Goal: Transaction & Acquisition: Obtain resource

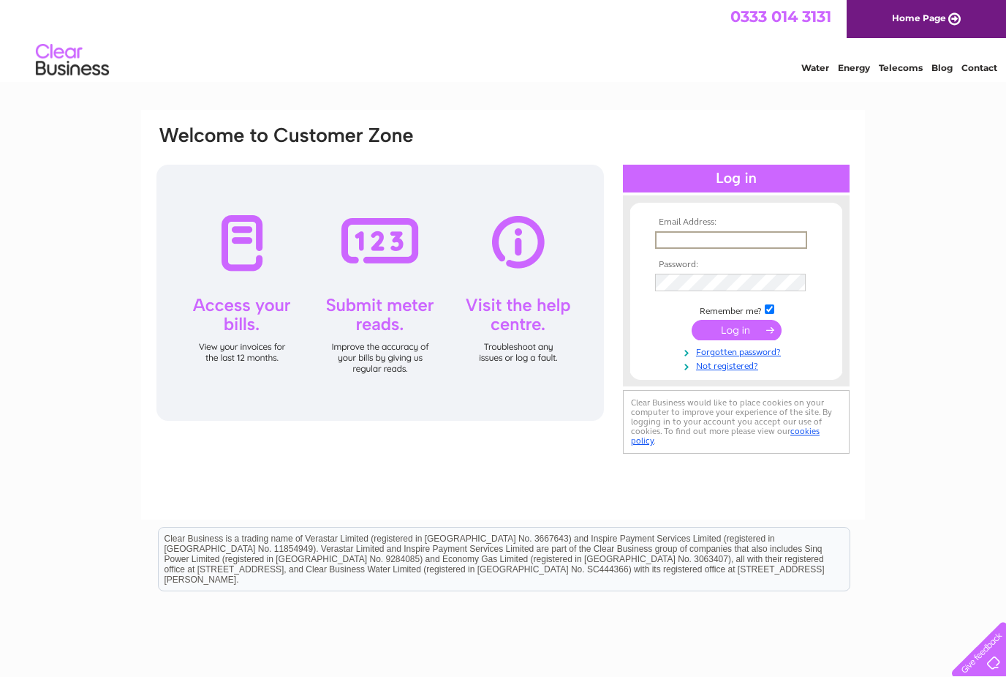
type input "[PERSON_NAME][EMAIL_ADDRESS][DOMAIN_NAME]"
click at [737, 331] on input "submit" at bounding box center [737, 328] width 90 height 20
click at [731, 331] on input "submit" at bounding box center [737, 328] width 90 height 20
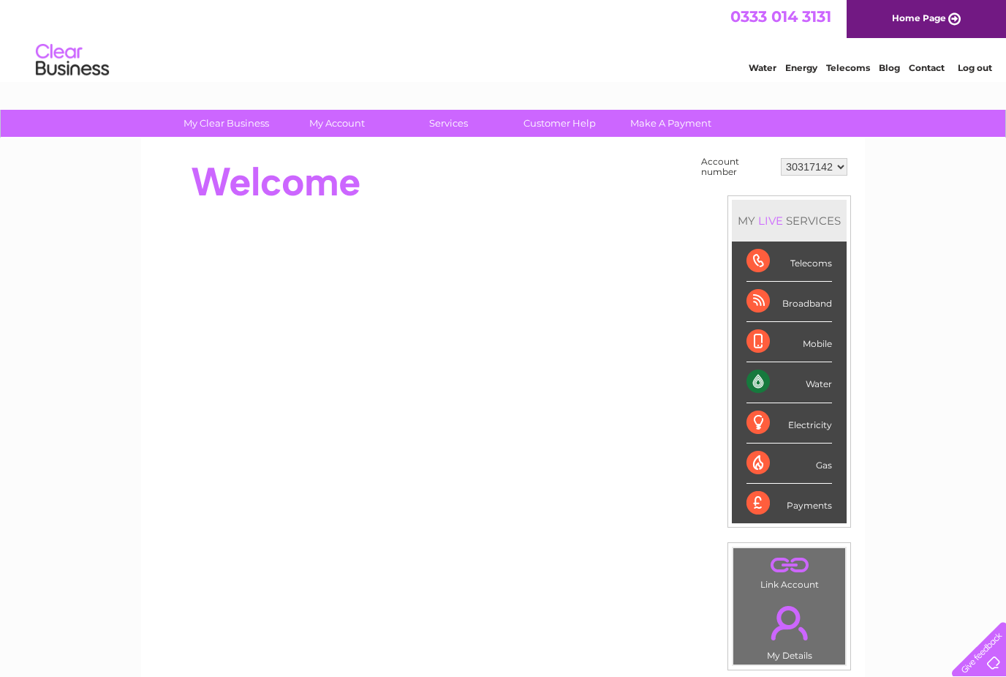
click at [796, 380] on div "Water" at bounding box center [790, 382] width 86 height 40
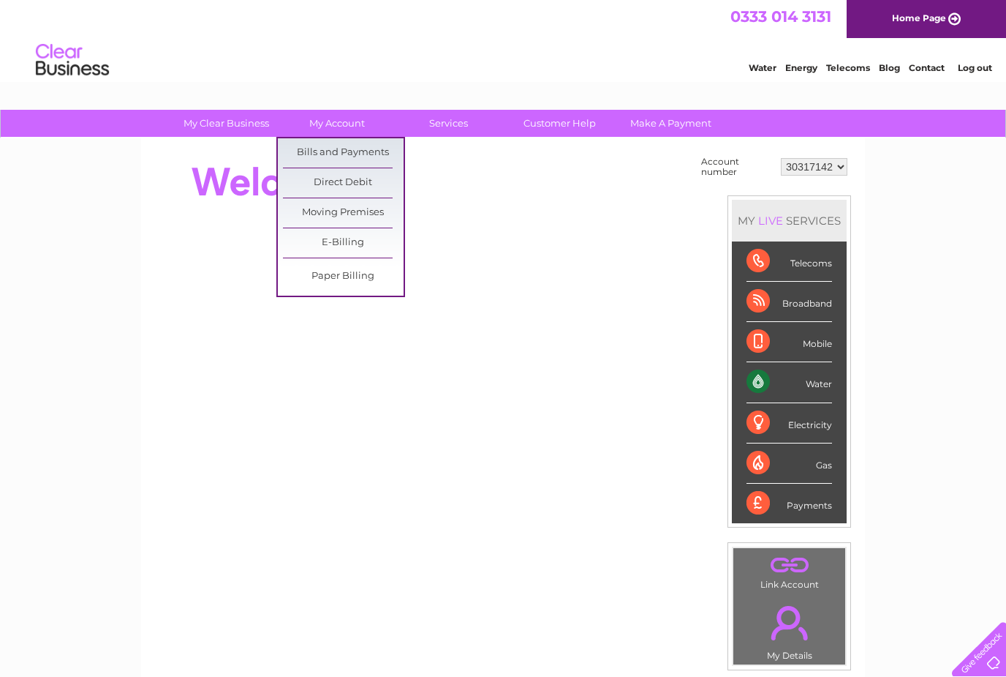
click at [371, 144] on link "Bills and Payments" at bounding box center [343, 152] width 121 height 29
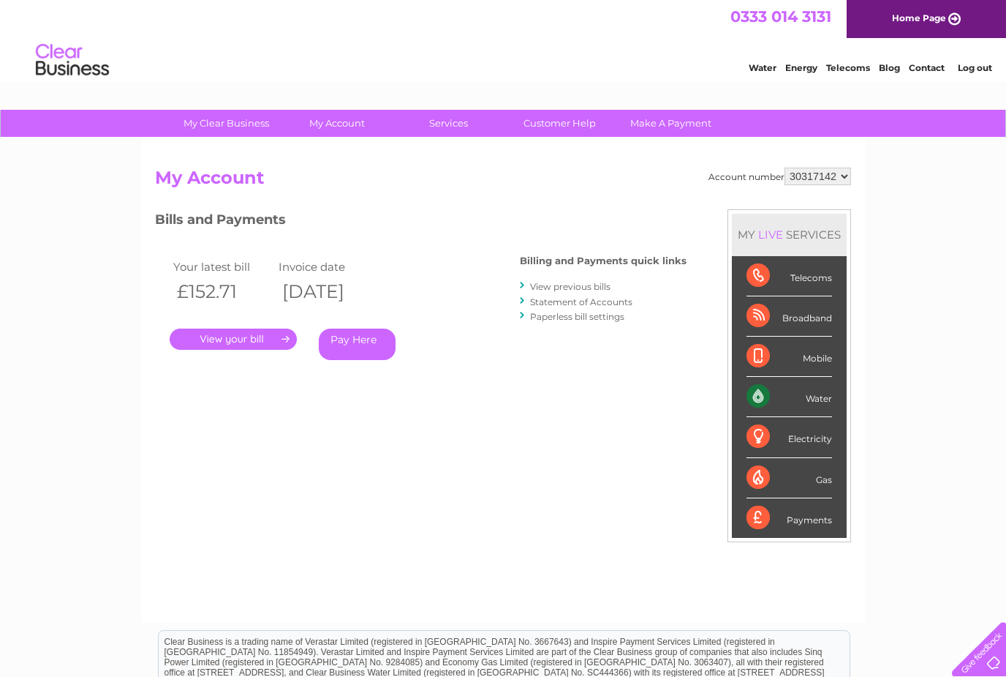
click at [274, 329] on link "." at bounding box center [233, 338] width 127 height 21
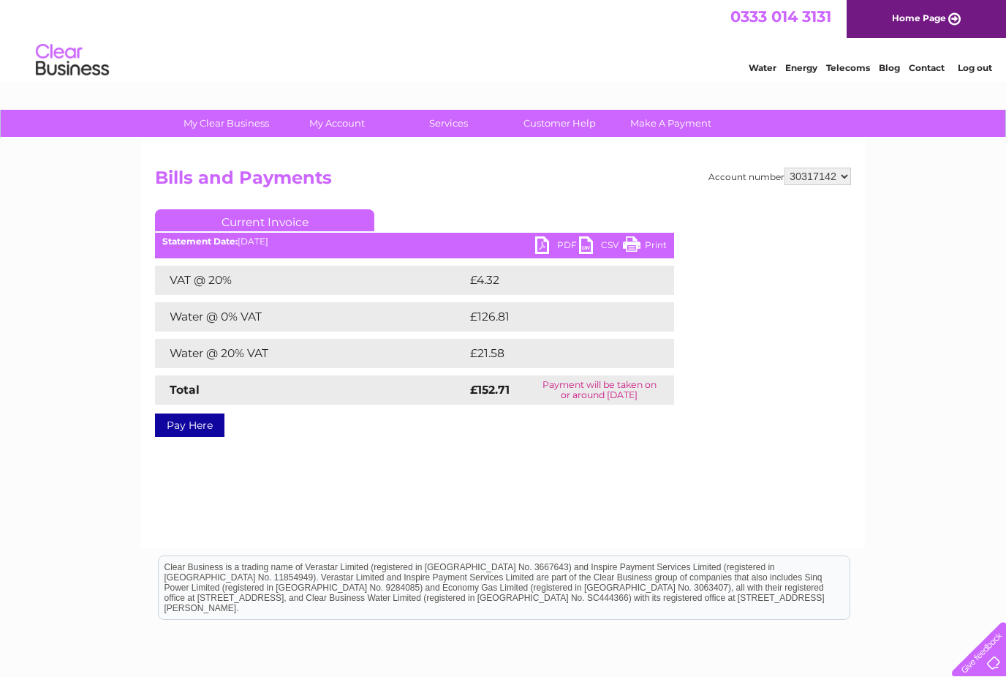
click at [559, 245] on link "PDF" at bounding box center [557, 246] width 44 height 21
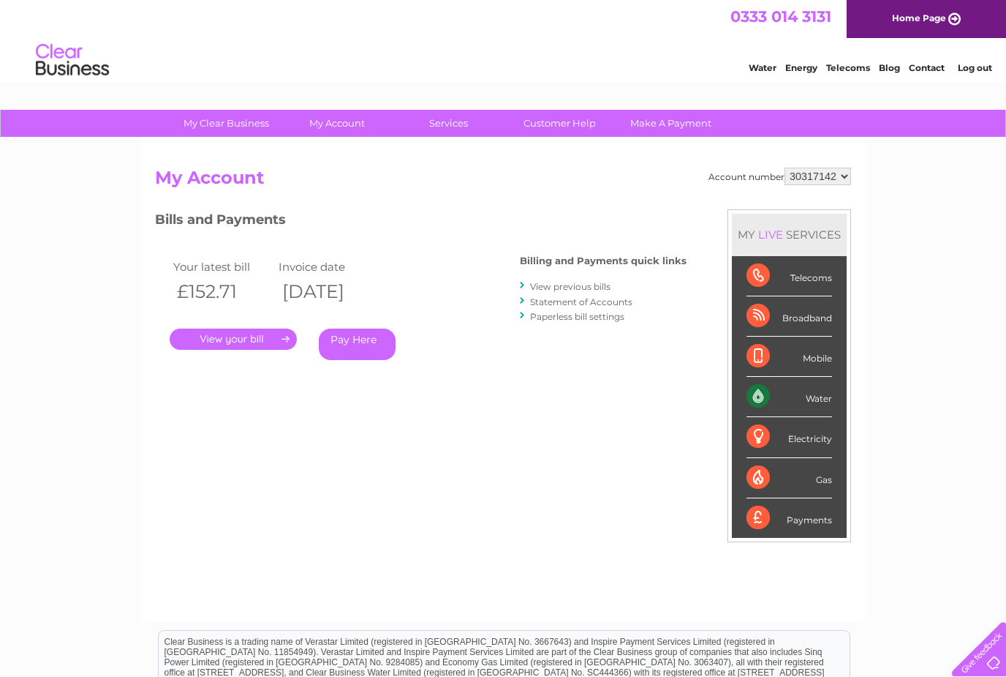
click at [601, 288] on link "View previous bills" at bounding box center [570, 286] width 80 height 11
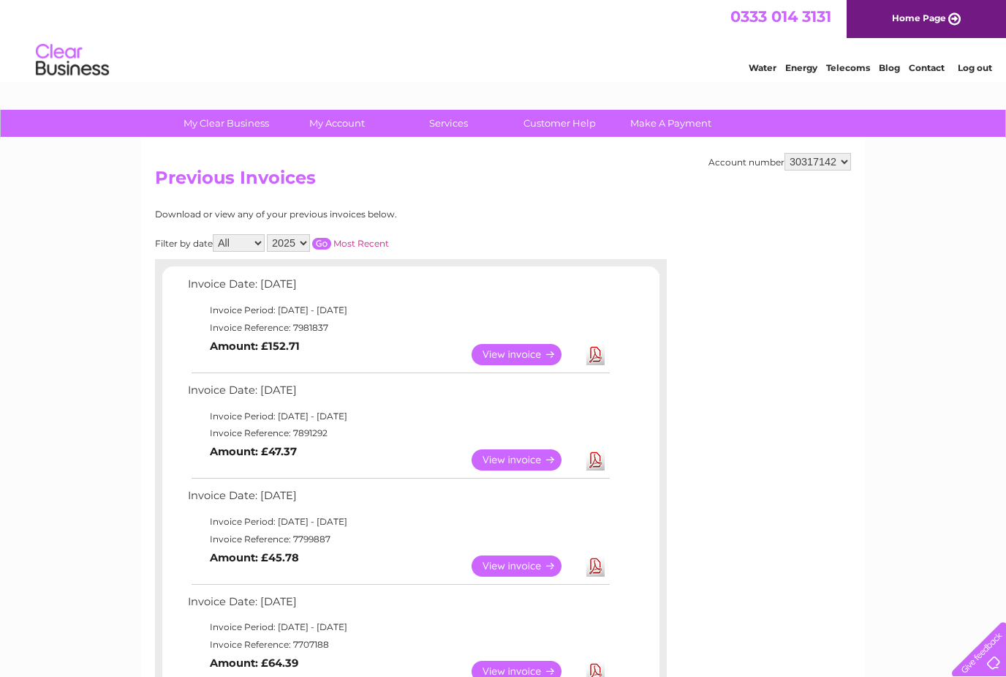
scroll to position [5, 0]
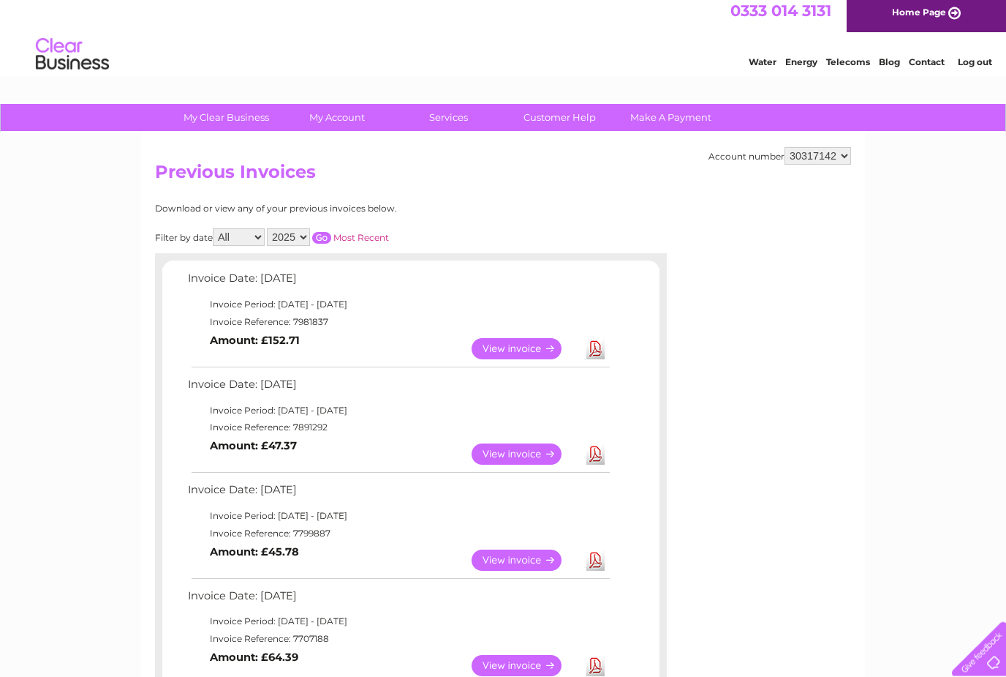
click at [523, 344] on link "View" at bounding box center [526, 349] width 108 height 21
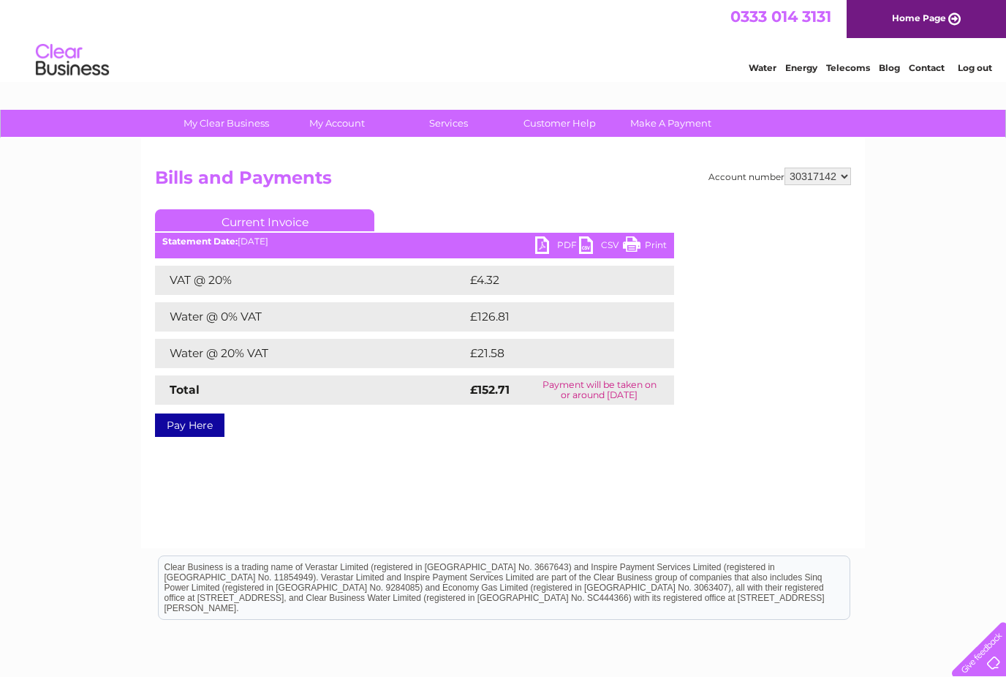
click at [555, 252] on link "PDF" at bounding box center [557, 246] width 44 height 21
click at [559, 246] on link "PDF" at bounding box center [557, 246] width 44 height 21
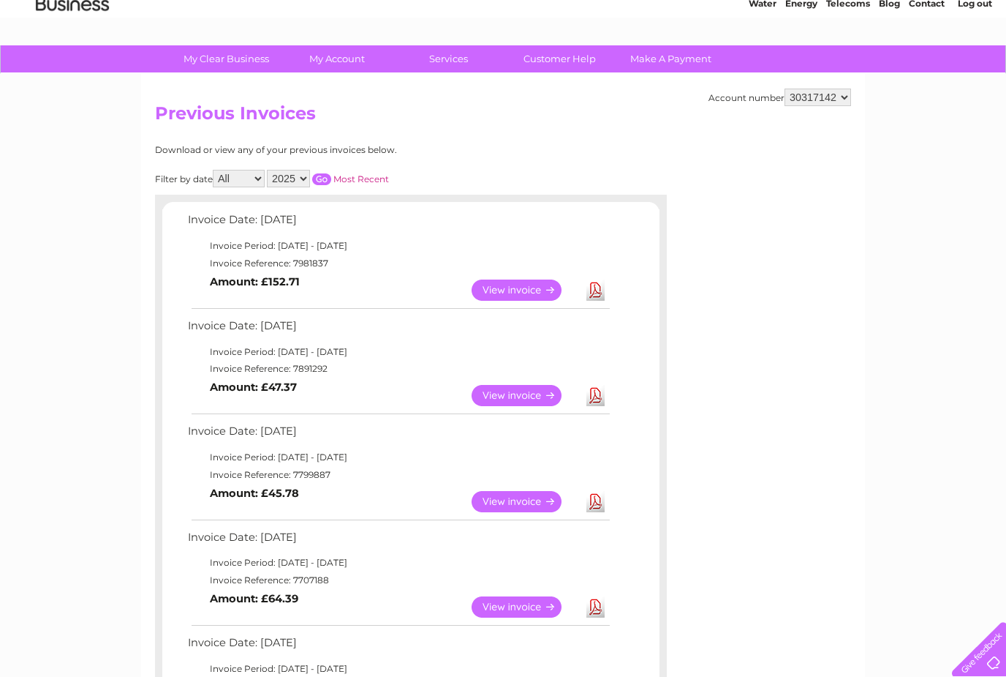
scroll to position [64, 0]
click at [533, 399] on link "View" at bounding box center [526, 395] width 108 height 21
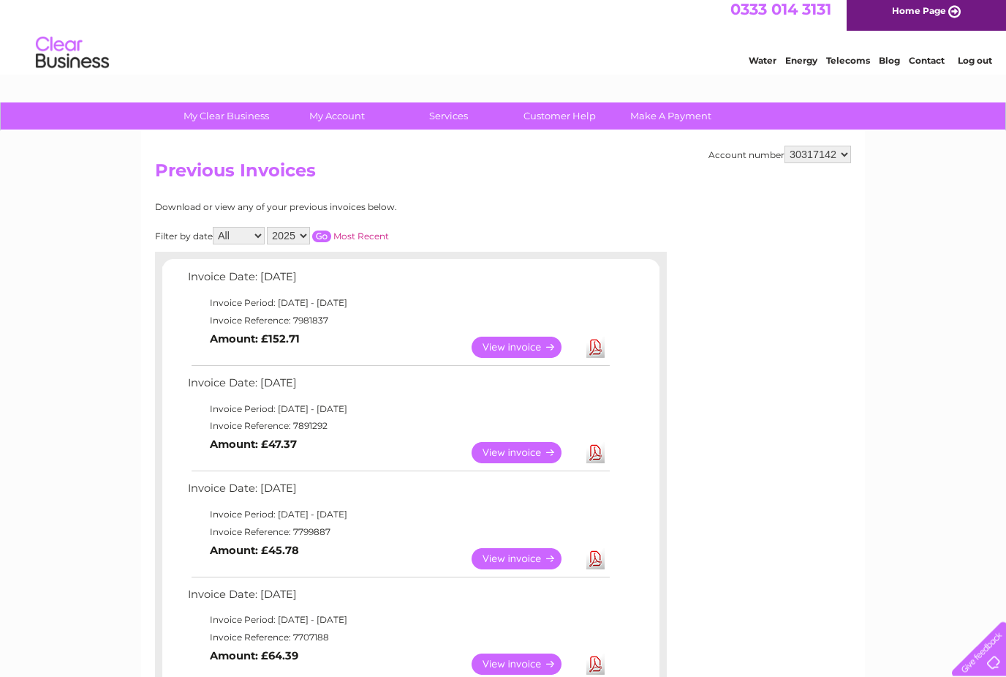
scroll to position [0, 0]
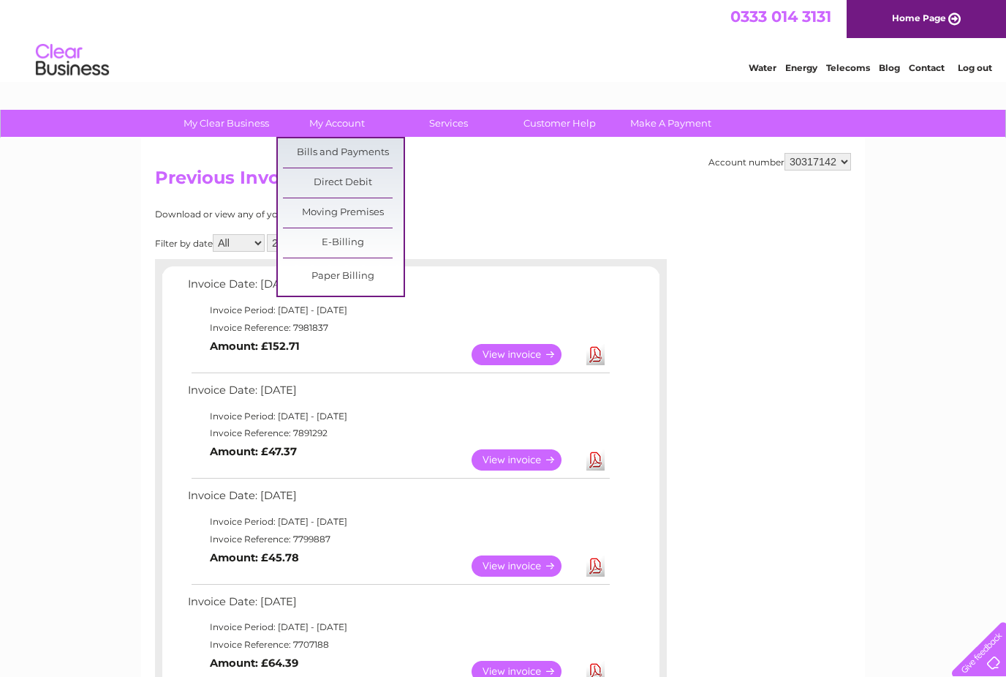
click at [369, 155] on link "Bills and Payments" at bounding box center [343, 152] width 121 height 29
click at [603, 347] on link "Download" at bounding box center [596, 354] width 18 height 21
click at [536, 360] on link "View" at bounding box center [526, 354] width 108 height 21
click at [533, 359] on link "View" at bounding box center [526, 354] width 108 height 21
click at [493, 243] on div "Filter by date All April May June July August 2025 Most Recent" at bounding box center [347, 243] width 384 height 18
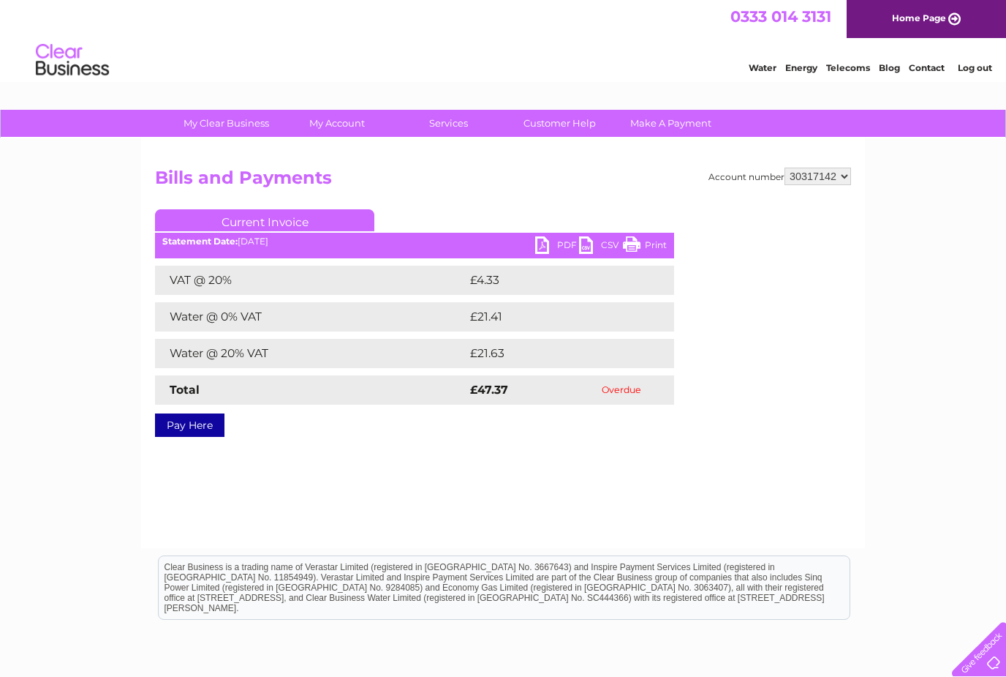
click at [559, 253] on link "PDF" at bounding box center [557, 246] width 44 height 21
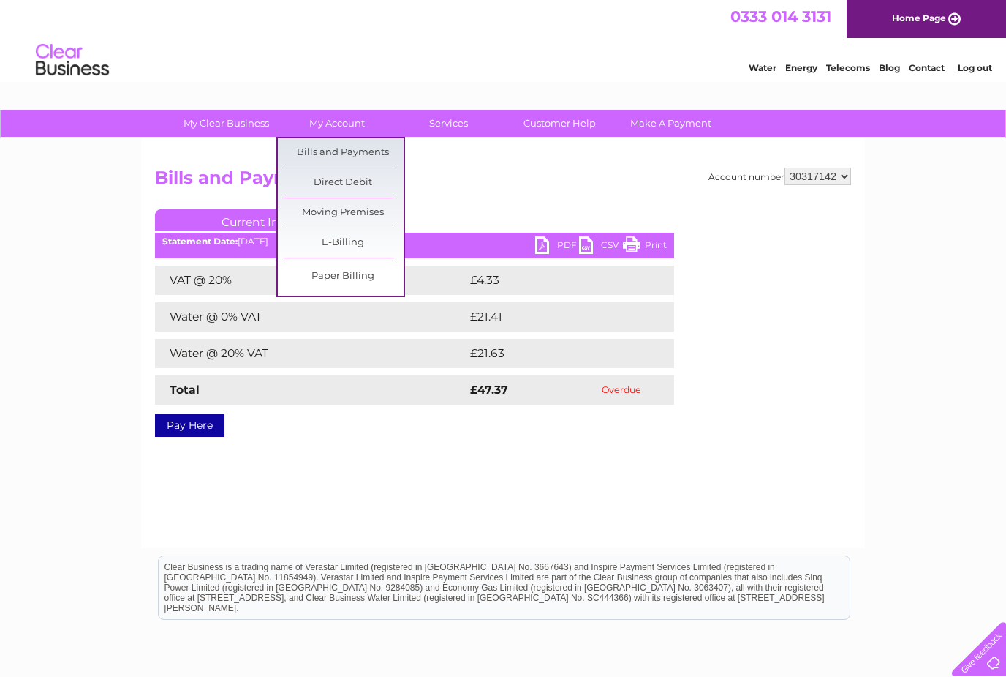
click at [418, 475] on div "Account number 30317142 Bills and Payments Current Invoice PDF CSV Print VAT @ …" at bounding box center [503, 343] width 724 height 410
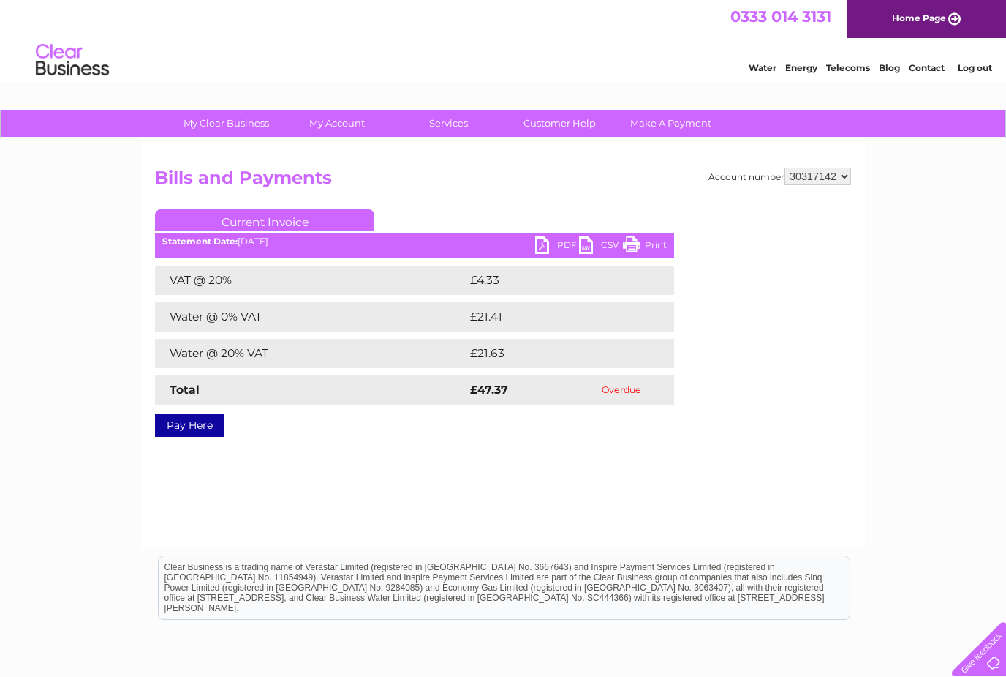
click at [568, 250] on link "PDF" at bounding box center [557, 246] width 44 height 21
click at [563, 246] on link "PDF" at bounding box center [557, 246] width 44 height 21
